Goal: Task Accomplishment & Management: Manage account settings

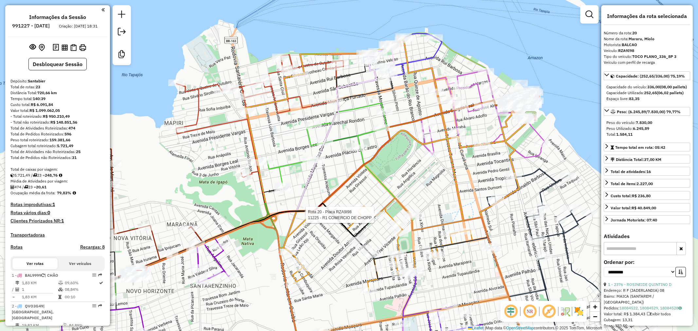
select select "**********"
click at [71, 51] on img at bounding box center [73, 47] width 6 height 7
click at [387, 182] on div "Rota 20 - Placa RZA9I98 11225 - R1 COMERCIO DE CHOPP Janela de atendimento Grad…" at bounding box center [349, 165] width 698 height 331
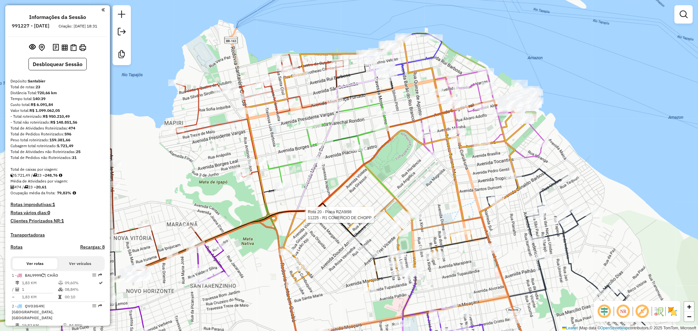
select select "**********"
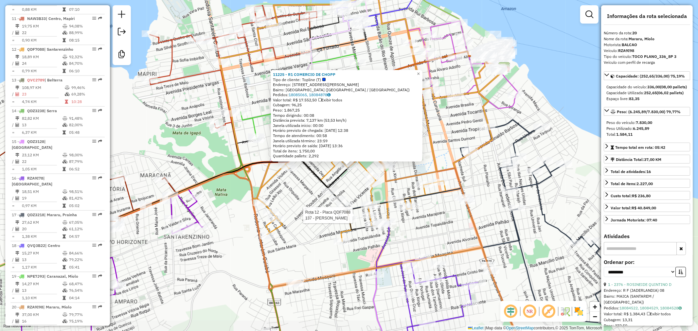
scroll to position [819, 0]
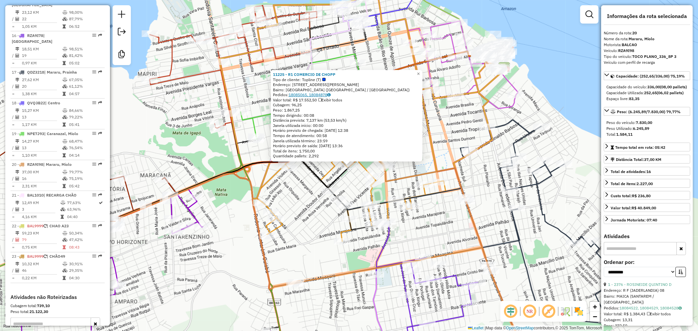
click at [318, 96] on link "18085065, 18084878" at bounding box center [309, 94] width 42 height 5
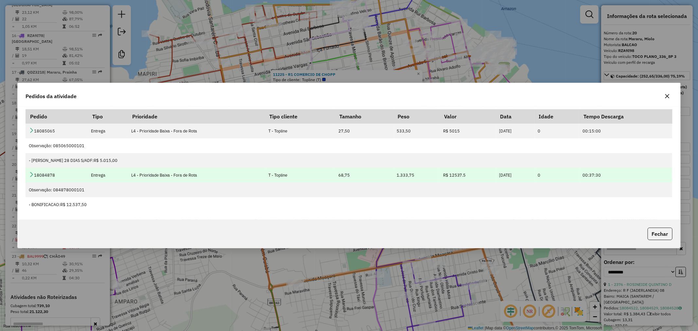
click at [33, 177] on icon at bounding box center [31, 174] width 5 height 5
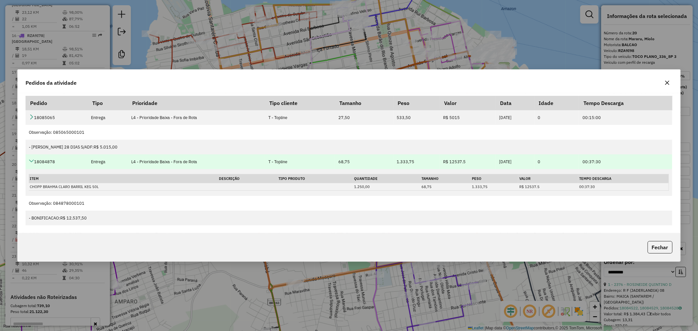
click at [37, 159] on td "18084878" at bounding box center [57, 161] width 62 height 15
click at [32, 163] on icon at bounding box center [31, 160] width 5 height 5
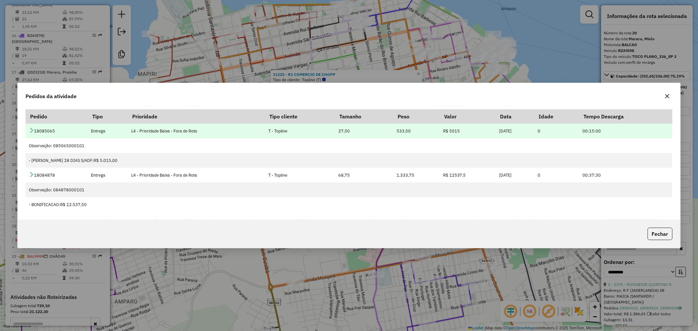
click at [33, 136] on td "18085065" at bounding box center [57, 131] width 62 height 15
click at [34, 134] on td "18085065" at bounding box center [57, 131] width 62 height 15
click at [33, 129] on icon at bounding box center [31, 130] width 5 height 5
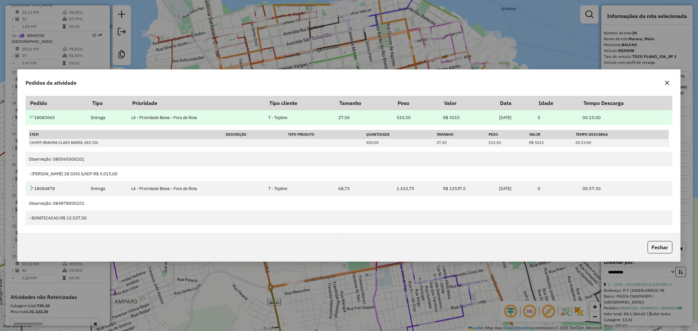
click at [30, 116] on icon at bounding box center [31, 116] width 5 height 5
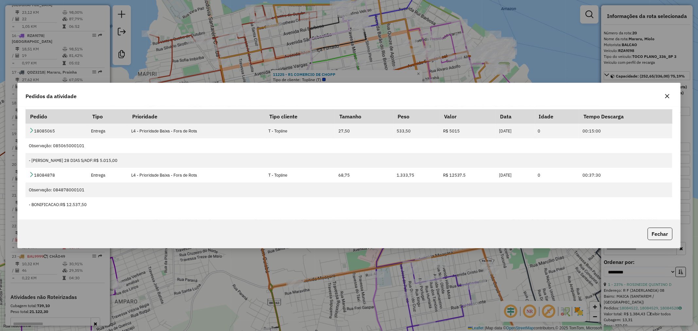
click at [199, 77] on div "Pedidos da atividade Pedido Tipo Prioridade Tipo cliente Tamanho Peso Valor Dat…" at bounding box center [349, 165] width 698 height 331
click at [200, 64] on div "Pedidos da atividade Pedido Tipo Prioridade Tipo cliente Tamanho Peso Valor Dat…" at bounding box center [349, 165] width 698 height 331
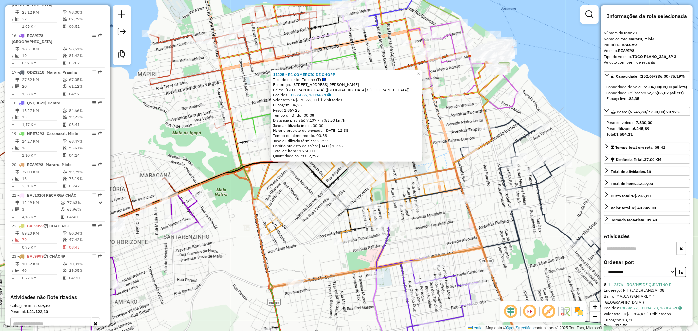
click at [286, 189] on div "11225 - R1 COMERCIO DE CHOPP Tipo de cliente: Topline (T) Endereço: AV DOUTOR […" at bounding box center [349, 165] width 698 height 331
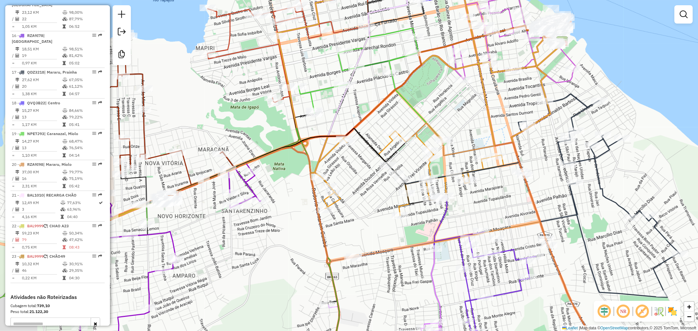
drag, startPoint x: 321, startPoint y: 182, endPoint x: 357, endPoint y: 167, distance: 39.0
click at [356, 167] on div "Janela de atendimento Grade de atendimento Capacidade Transportadoras Veículos …" at bounding box center [349, 165] width 698 height 331
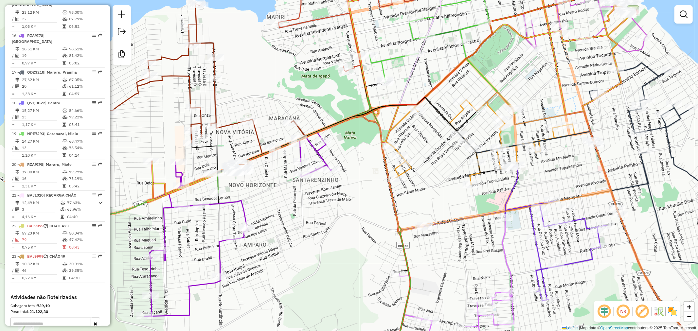
drag, startPoint x: 290, startPoint y: 231, endPoint x: 339, endPoint y: 210, distance: 53.6
click at [339, 210] on div "Janela de atendimento Grade de atendimento Capacidade Transportadoras Veículos …" at bounding box center [349, 165] width 698 height 331
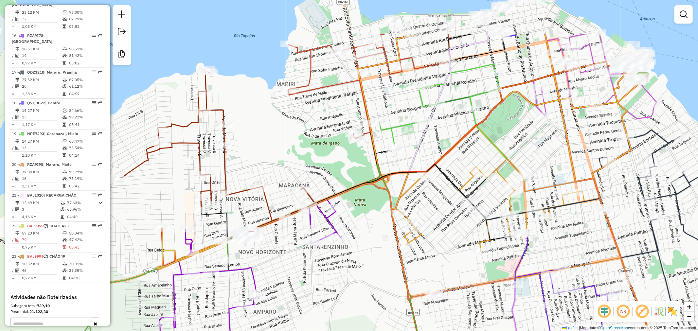
drag, startPoint x: 350, startPoint y: 186, endPoint x: 363, endPoint y: 265, distance: 80.5
click at [363, 265] on div "Janela de atendimento Grade de atendimento Capacidade Transportadoras Veículos …" at bounding box center [349, 165] width 698 height 331
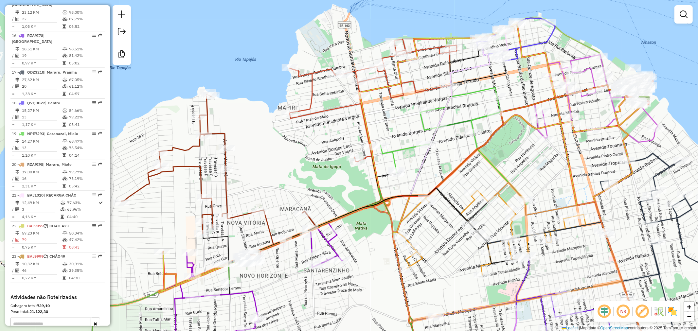
drag, startPoint x: 331, startPoint y: 169, endPoint x: 329, endPoint y: 181, distance: 11.9
click at [329, 181] on div "Janela de atendimento Grade de atendimento Capacidade Transportadoras Veículos …" at bounding box center [349, 165] width 698 height 331
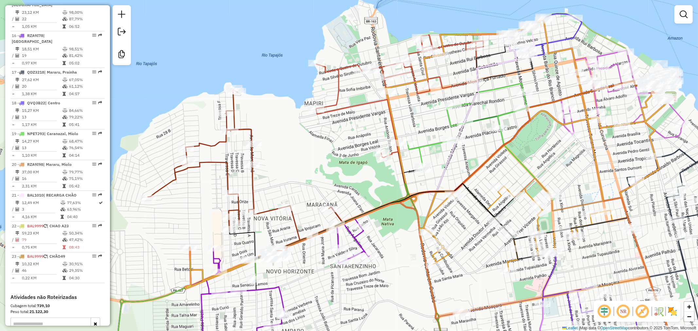
drag, startPoint x: 271, startPoint y: 182, endPoint x: 298, endPoint y: 177, distance: 26.9
click at [298, 177] on div "Janela de atendimento Grade de atendimento Capacidade Transportadoras Veículos …" at bounding box center [349, 165] width 698 height 331
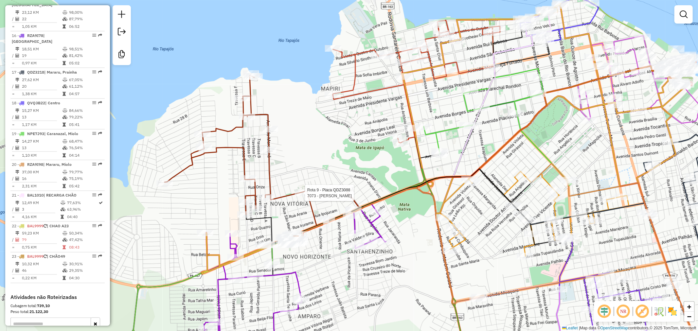
drag, startPoint x: 280, startPoint y: 212, endPoint x: 296, endPoint y: 197, distance: 22.2
click at [296, 196] on div at bounding box center [303, 193] width 16 height 7
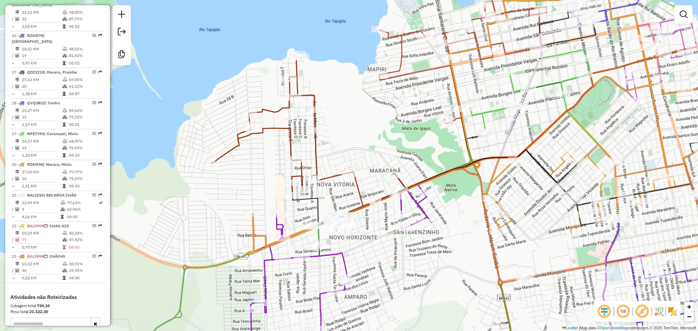
drag, startPoint x: 308, startPoint y: 157, endPoint x: 354, endPoint y: 138, distance: 50.0
click at [354, 138] on div "Janela de atendimento Grade de atendimento Capacidade Transportadoras Veículos …" at bounding box center [349, 165] width 698 height 331
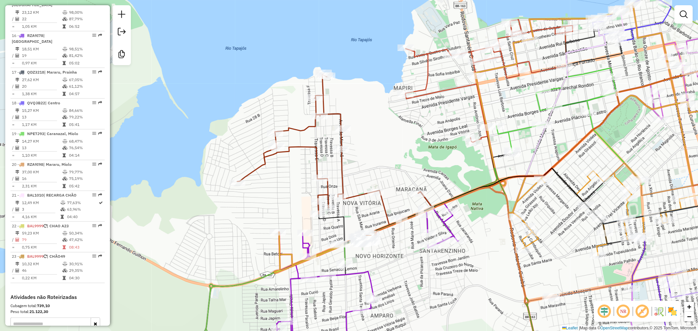
drag, startPoint x: 348, startPoint y: 140, endPoint x: 374, endPoint y: 158, distance: 32.1
click at [374, 158] on div "Janela de atendimento Grade de atendimento Capacidade Transportadoras Veículos …" at bounding box center [349, 165] width 698 height 331
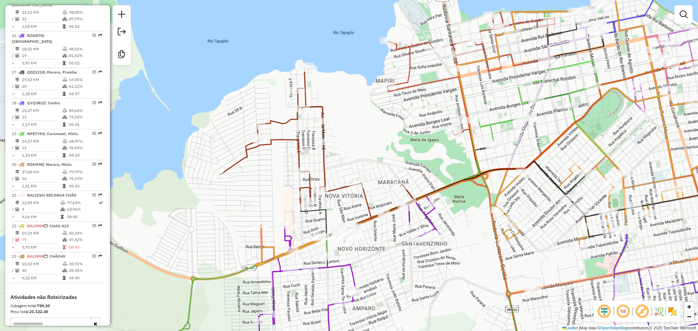
drag, startPoint x: 398, startPoint y: 129, endPoint x: 378, endPoint y: 119, distance: 22.2
click at [378, 119] on div "Janela de atendimento Grade de atendimento Capacidade Transportadoras Veículos …" at bounding box center [349, 165] width 698 height 331
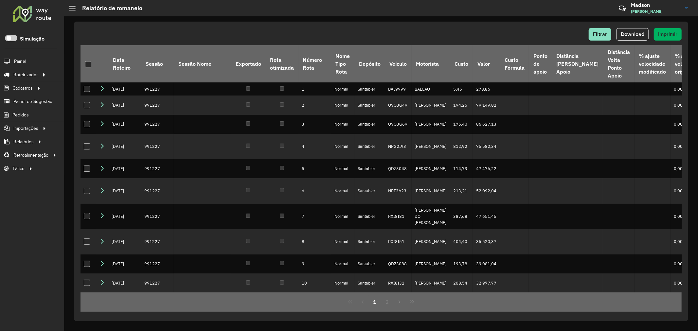
drag, startPoint x: 30, startPoint y: 74, endPoint x: 200, endPoint y: 23, distance: 177.9
click at [200, 23] on div "Filtrar Download Imprimir Data Roteiro Sessão Sessão Nome Exportado Rota otimiz…" at bounding box center [381, 172] width 614 height 300
click at [385, 298] on button "2" at bounding box center [387, 302] width 12 height 12
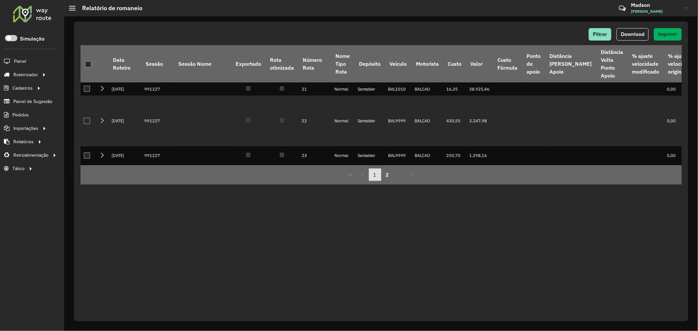
click at [374, 168] on button "1" at bounding box center [375, 174] width 12 height 12
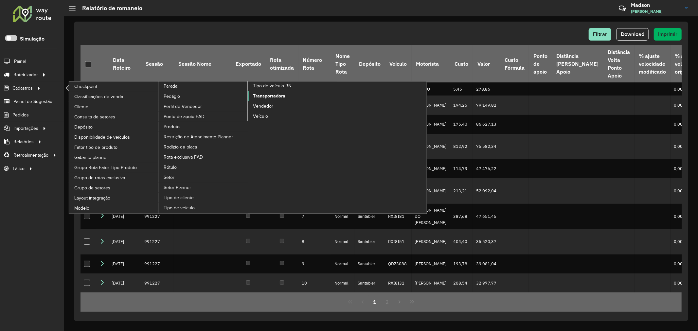
click at [266, 99] on span "Transportadora" at bounding box center [269, 96] width 32 height 7
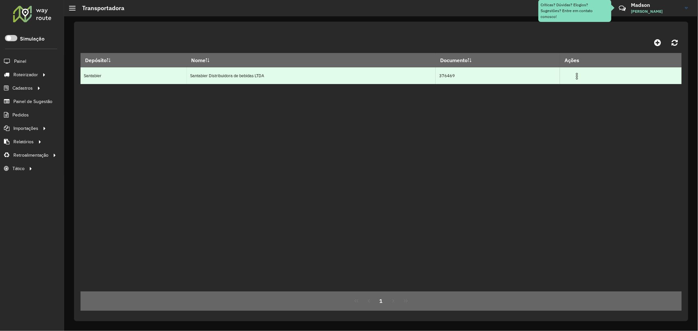
click at [577, 77] on img at bounding box center [577, 76] width 8 height 8
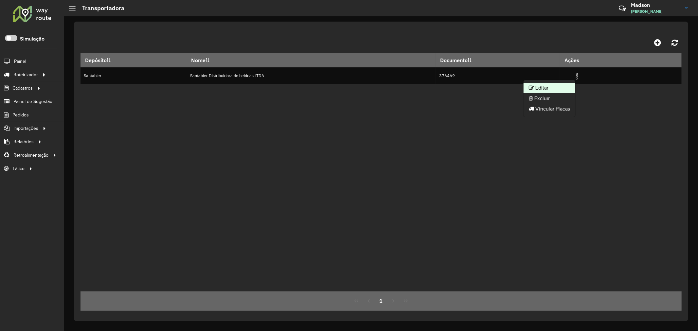
click at [564, 86] on li "Editar" at bounding box center [549, 88] width 52 height 10
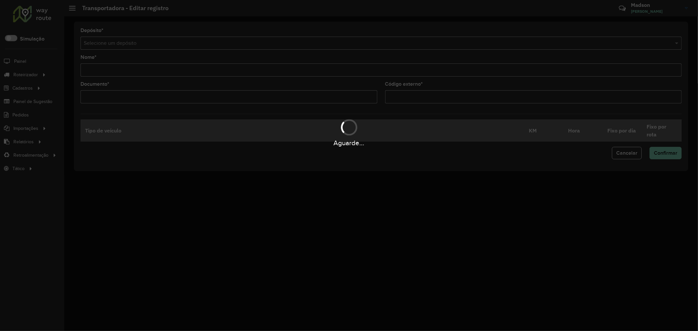
type input "**********"
type input "******"
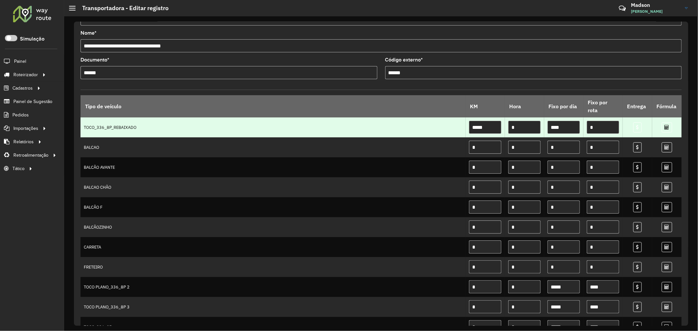
scroll to position [36, 0]
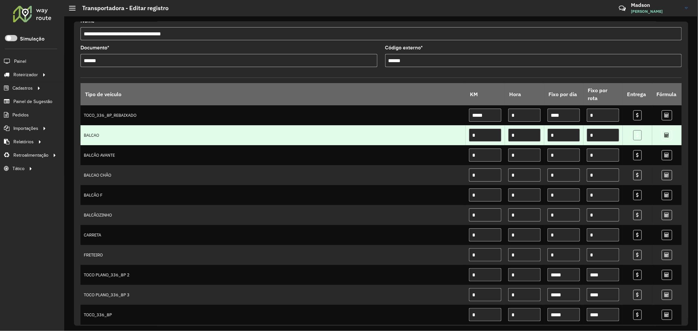
click at [636, 136] on icon at bounding box center [637, 135] width 3 height 5
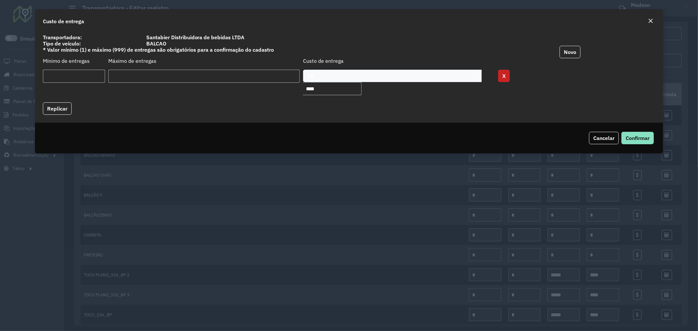
click at [503, 77] on button "X" at bounding box center [504, 76] width 12 height 12
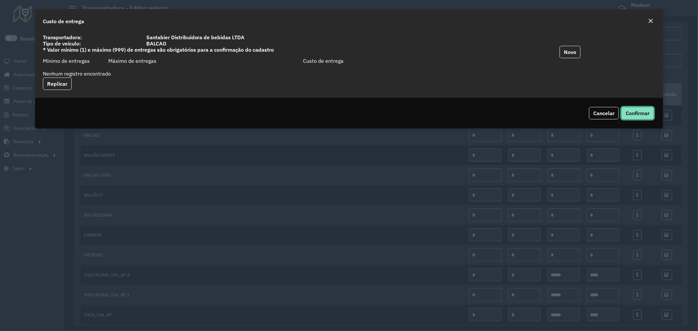
click at [633, 112] on span "Confirmar" at bounding box center [637, 113] width 24 height 7
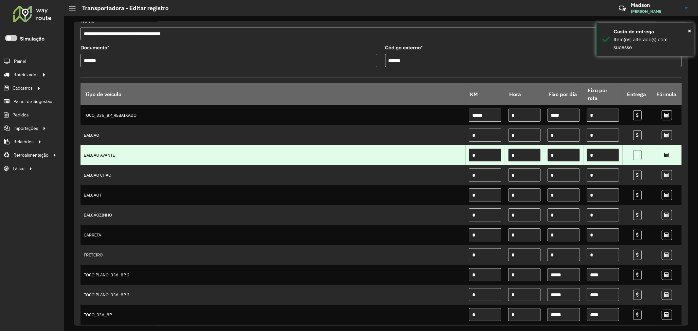
click at [636, 155] on icon at bounding box center [637, 155] width 3 height 5
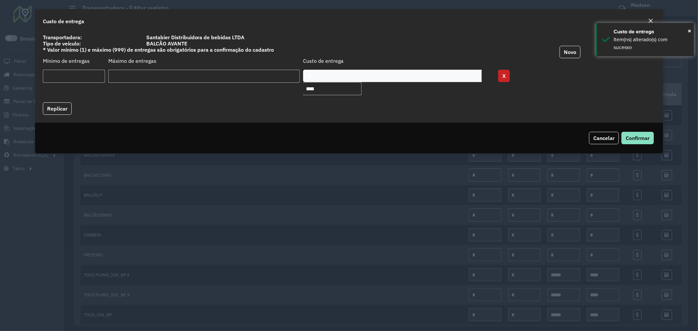
click at [504, 77] on button "X" at bounding box center [504, 76] width 12 height 12
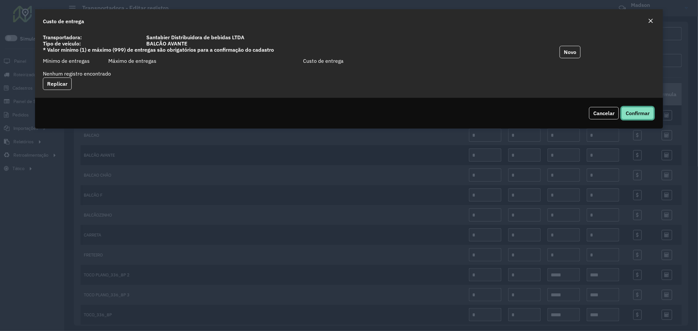
click at [637, 113] on span "Confirmar" at bounding box center [637, 113] width 24 height 7
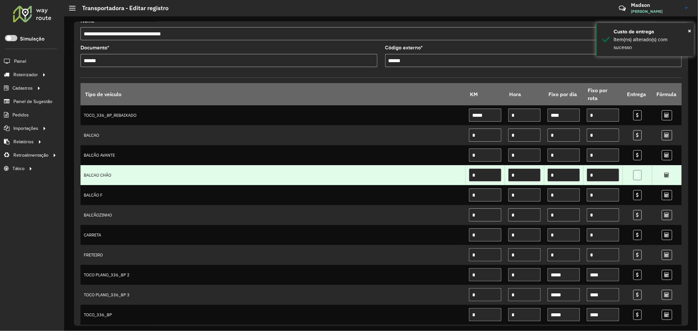
click at [636, 177] on icon at bounding box center [637, 175] width 3 height 5
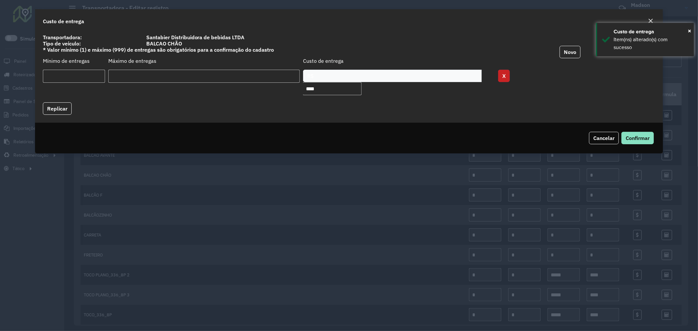
click at [505, 77] on button "X" at bounding box center [504, 76] width 12 height 12
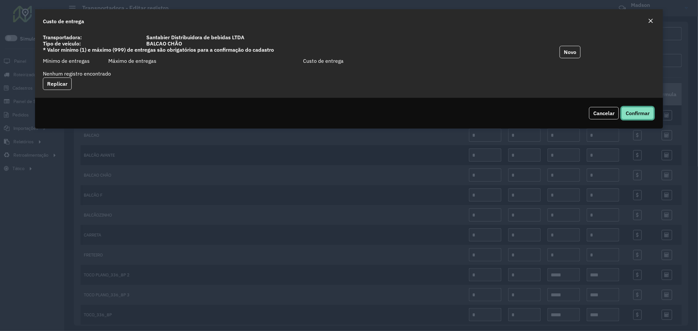
click at [631, 110] on span "Confirmar" at bounding box center [637, 113] width 24 height 7
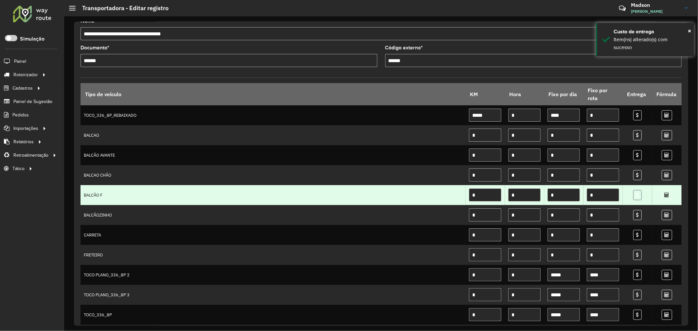
click at [636, 197] on icon at bounding box center [637, 195] width 3 height 5
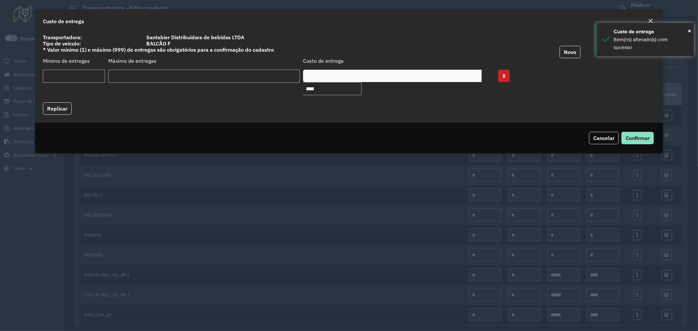
click at [504, 76] on button "X" at bounding box center [504, 76] width 12 height 12
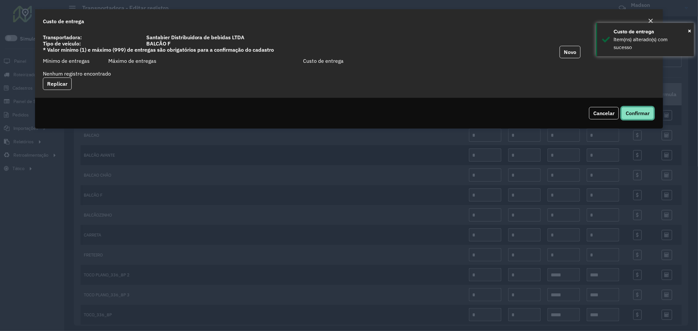
click at [647, 115] on span "Confirmar" at bounding box center [637, 113] width 24 height 7
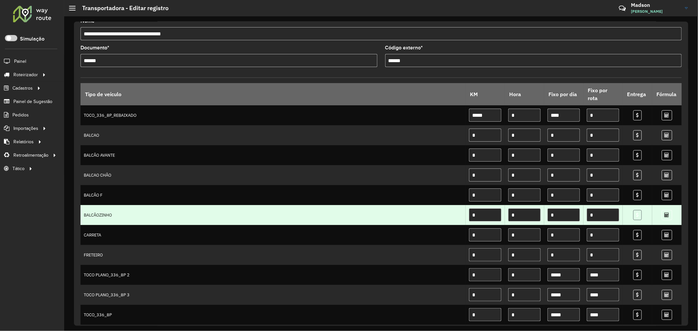
click at [633, 215] on link at bounding box center [637, 215] width 9 height 10
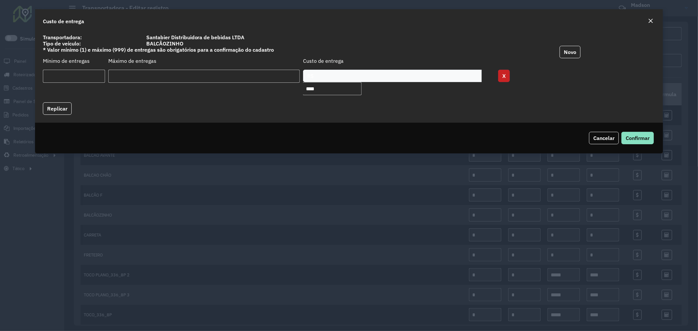
click at [508, 82] on button "X" at bounding box center [504, 76] width 12 height 12
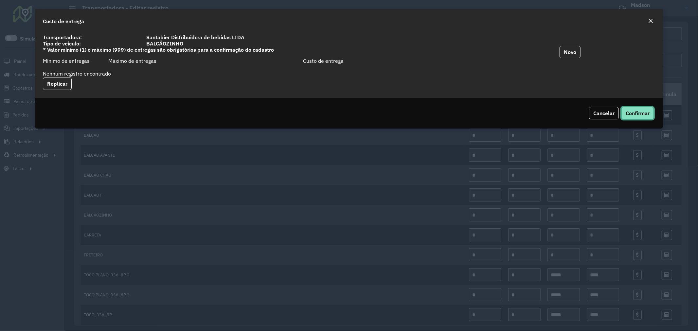
click at [637, 115] on span "Confirmar" at bounding box center [637, 113] width 24 height 7
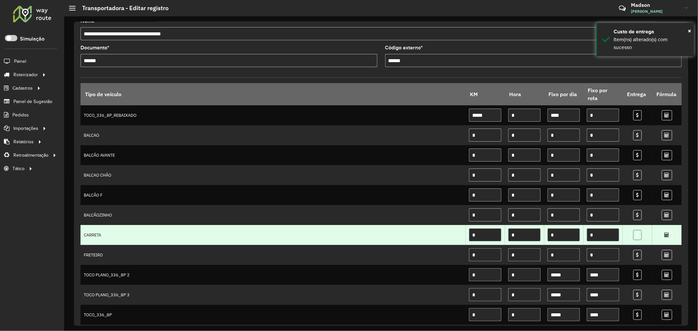
click at [636, 237] on icon at bounding box center [637, 235] width 3 height 5
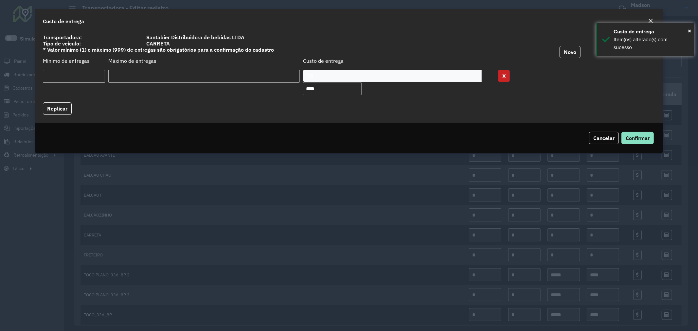
click at [504, 77] on button "X" at bounding box center [504, 76] width 12 height 12
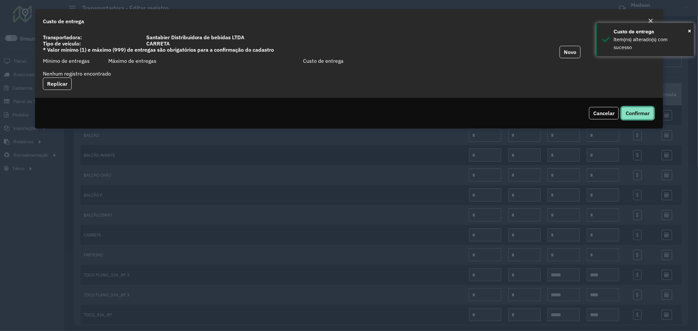
click at [639, 115] on span "Confirmar" at bounding box center [637, 113] width 24 height 7
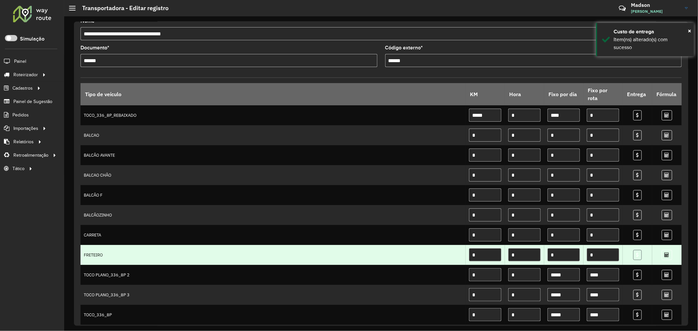
click at [633, 255] on link at bounding box center [637, 255] width 9 height 10
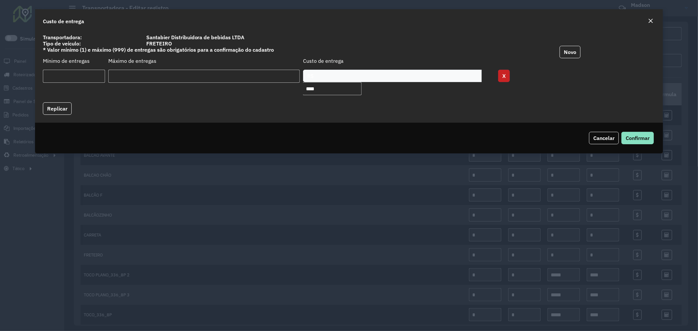
click at [505, 74] on button "X" at bounding box center [504, 76] width 12 height 12
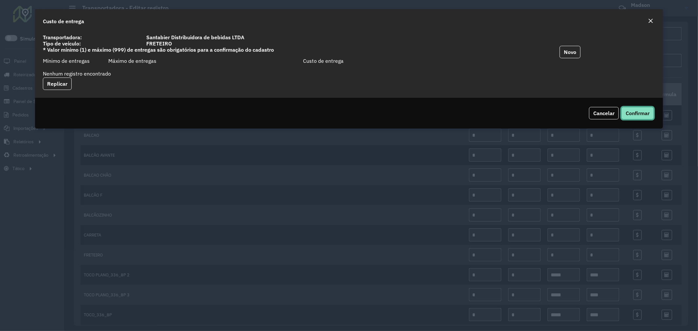
click at [643, 112] on span "Confirmar" at bounding box center [637, 113] width 24 height 7
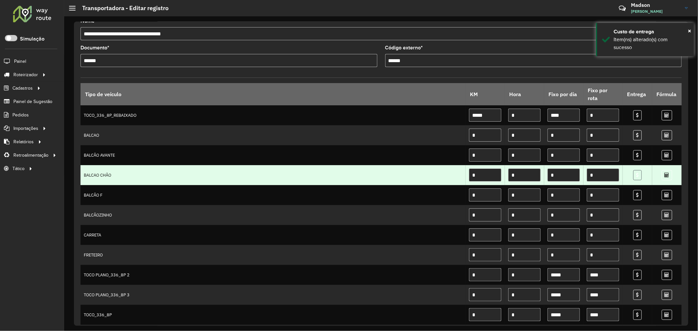
click at [636, 173] on icon at bounding box center [637, 175] width 3 height 5
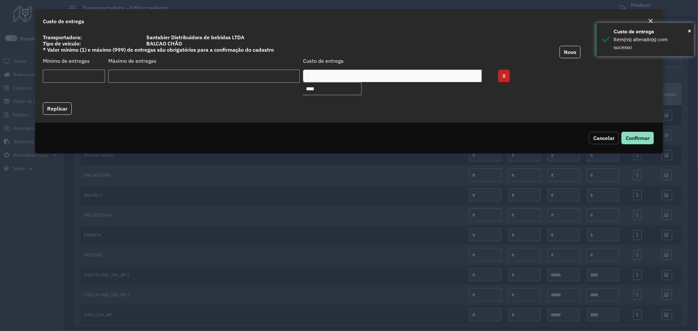
click at [602, 138] on span "Cancelar" at bounding box center [603, 138] width 21 height 7
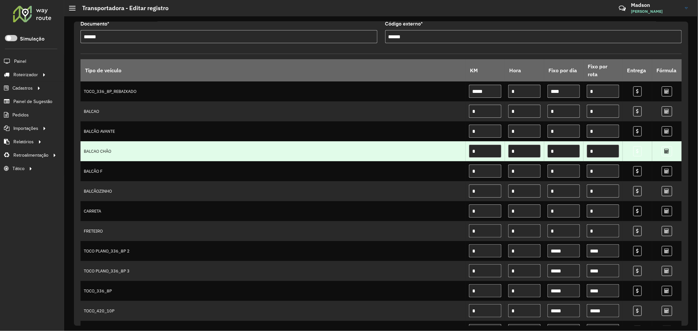
scroll to position [0, 0]
